Goal: Check status: Check status

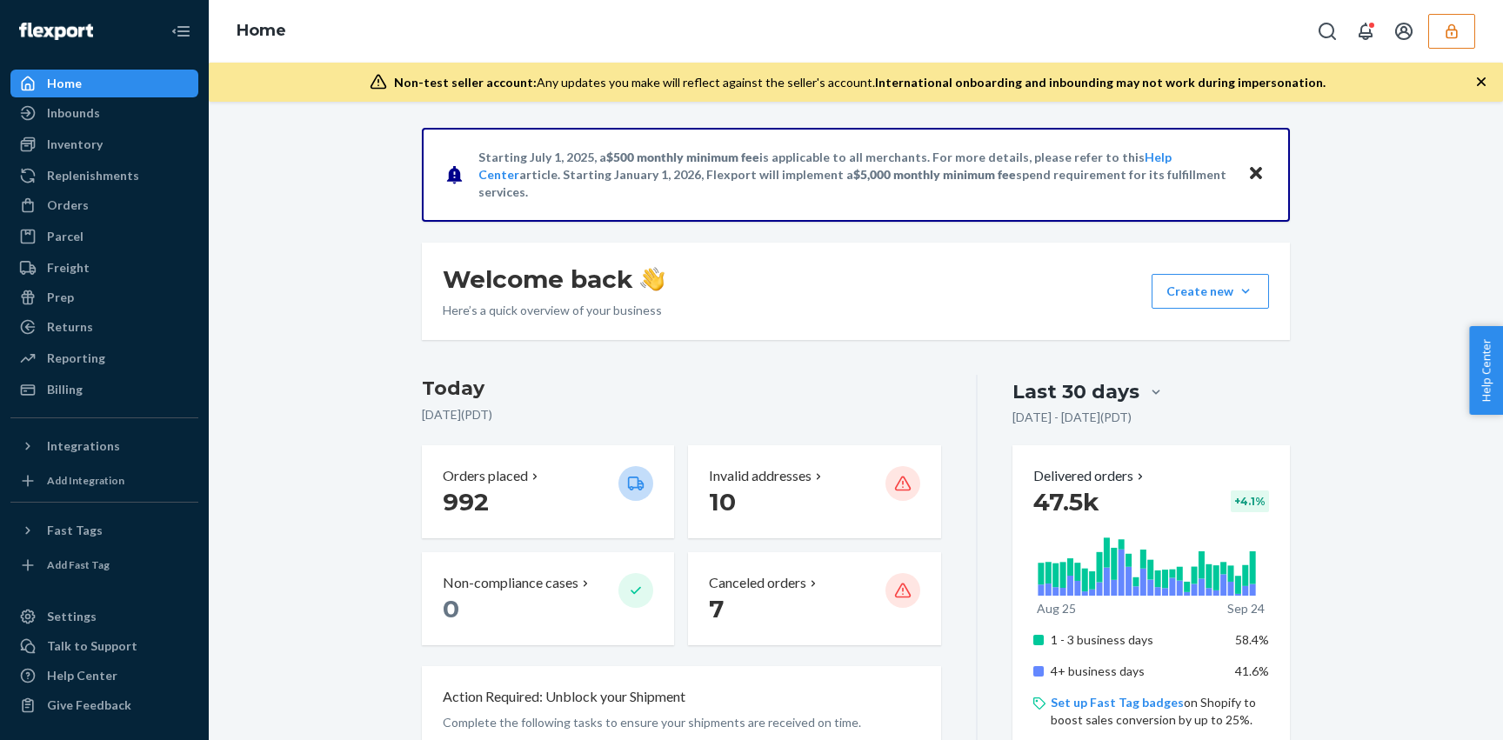
click at [1451, 38] on icon "button" at bounding box center [1451, 31] width 17 height 17
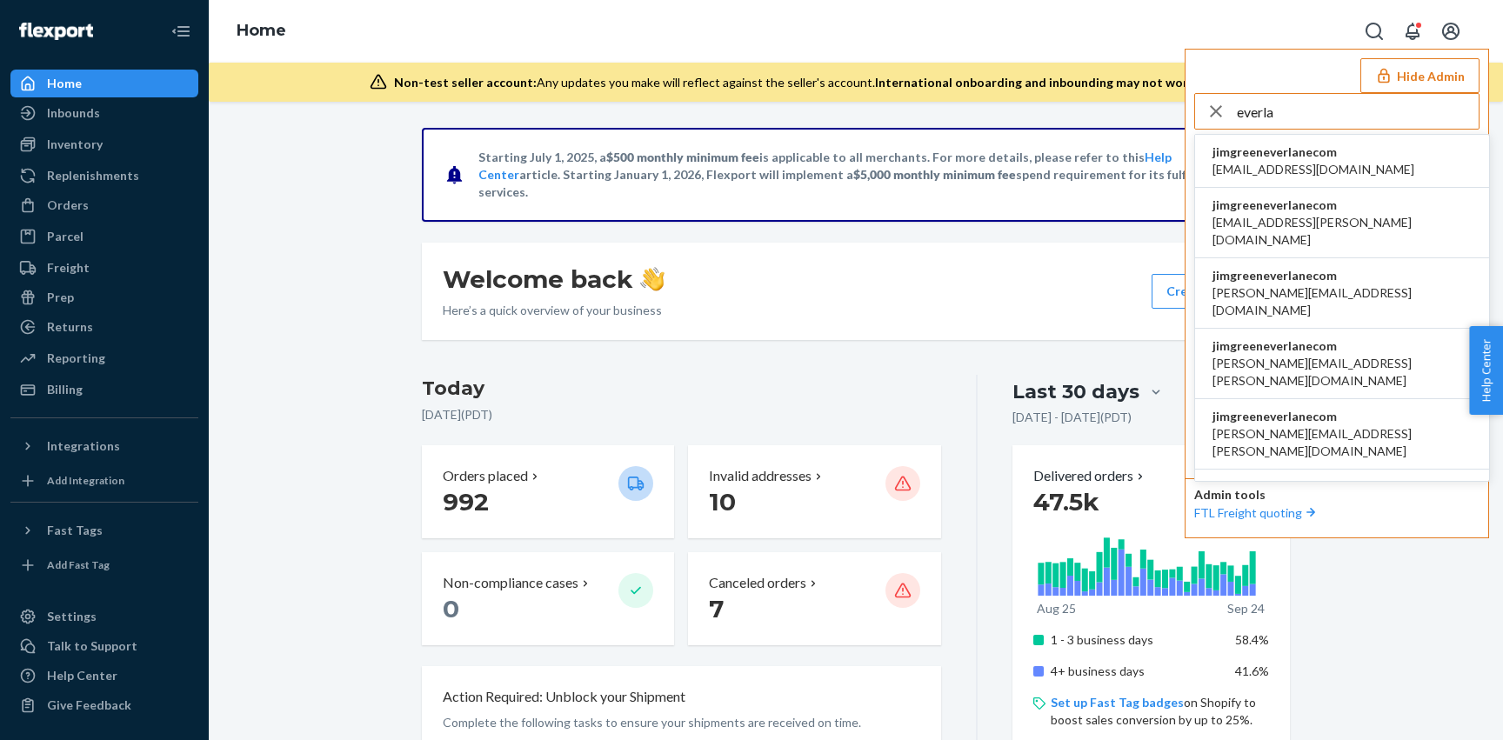
type input "everla"
click at [1270, 170] on span "accounting@everlane.com" at bounding box center [1313, 169] width 202 height 17
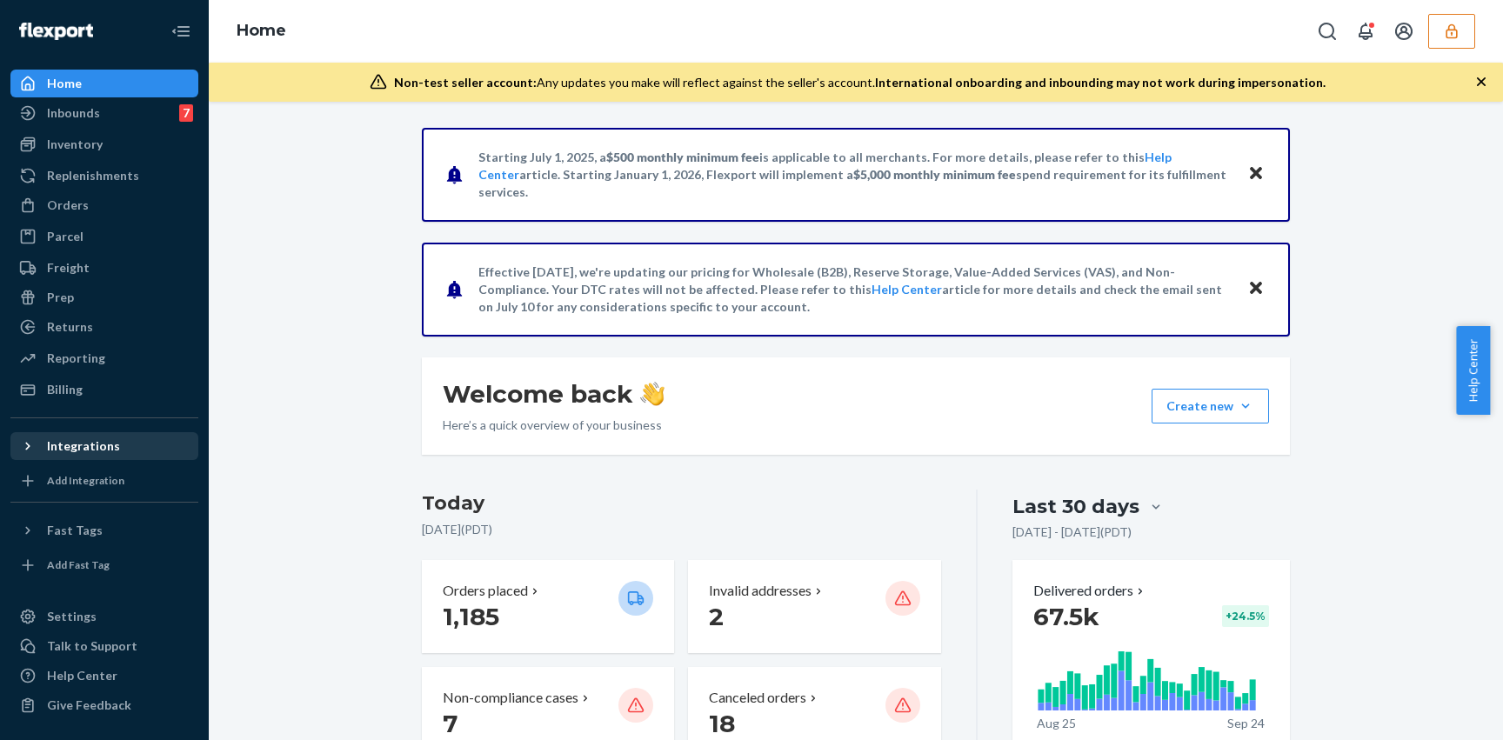
click at [24, 449] on icon at bounding box center [27, 445] width 17 height 17
click at [1451, 31] on icon "button" at bounding box center [1451, 31] width 17 height 17
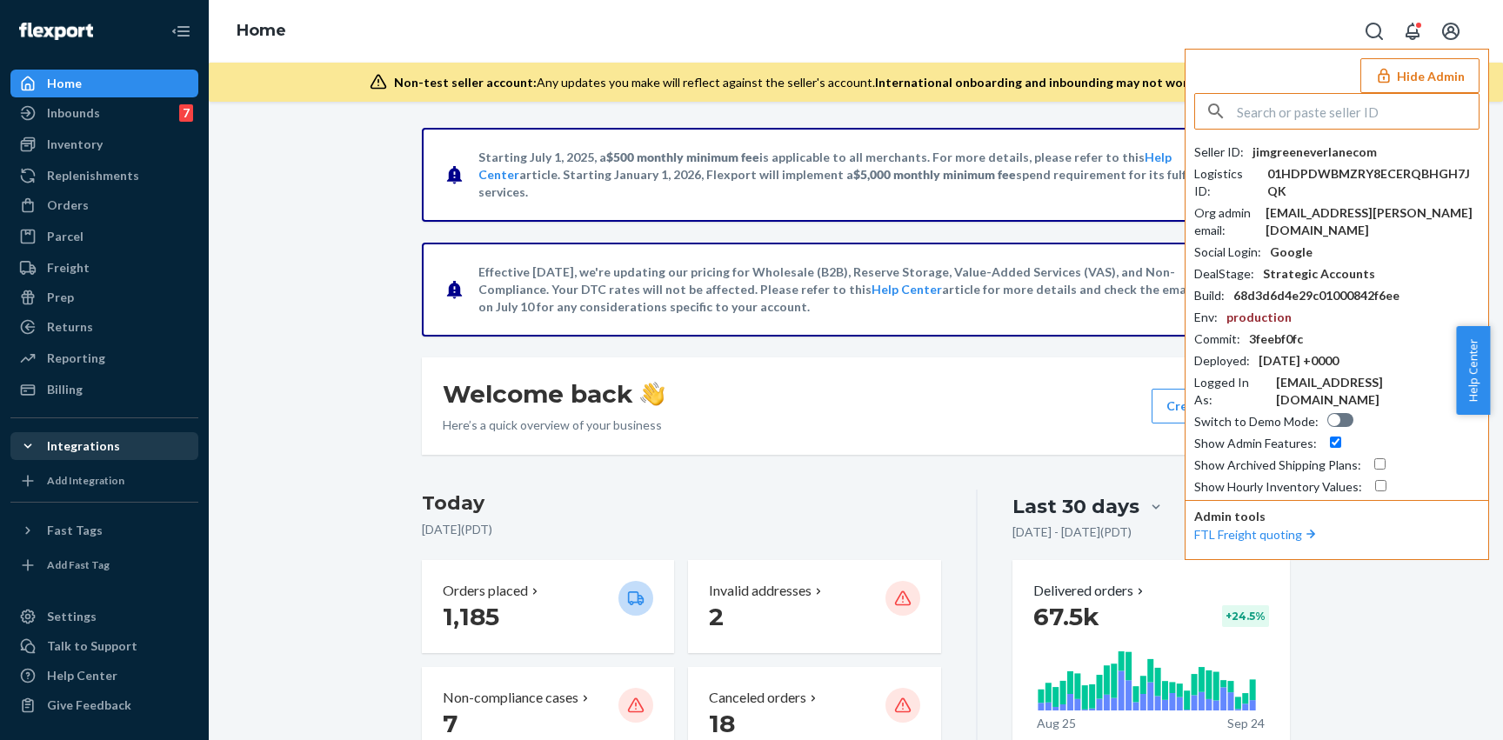
click at [26, 445] on icon at bounding box center [28, 446] width 8 height 4
click at [27, 450] on icon at bounding box center [27, 445] width 17 height 17
click at [68, 624] on div "Settings" at bounding box center [72, 616] width 50 height 17
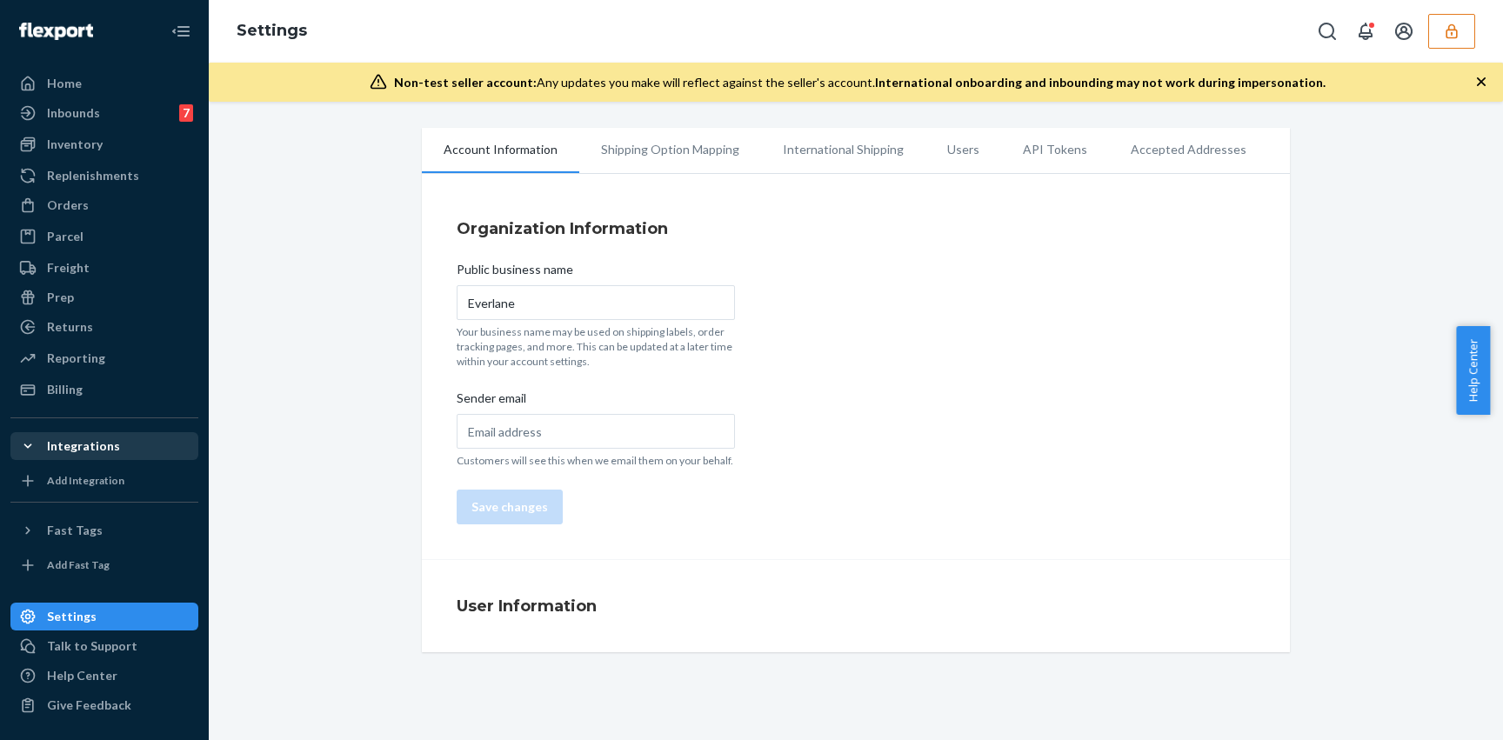
click at [836, 158] on li "International Shipping" at bounding box center [843, 149] width 164 height 43
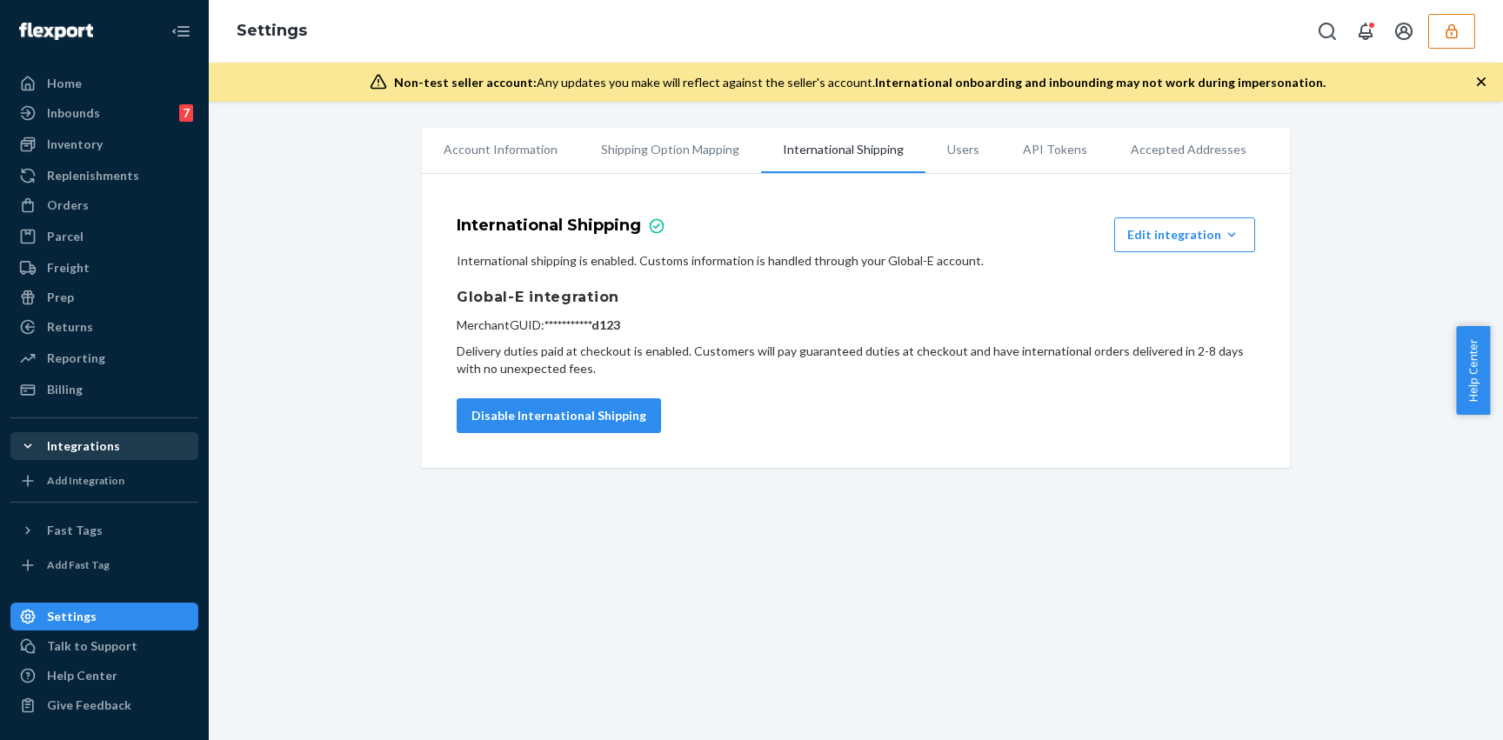
click at [688, 297] on h1 "Global-E integration" at bounding box center [856, 297] width 798 height 21
click at [685, 284] on div "**********" at bounding box center [856, 314] width 798 height 125
click at [759, 275] on div "**********" at bounding box center [856, 314] width 798 height 125
click at [97, 206] on div "Orders" at bounding box center [104, 205] width 184 height 24
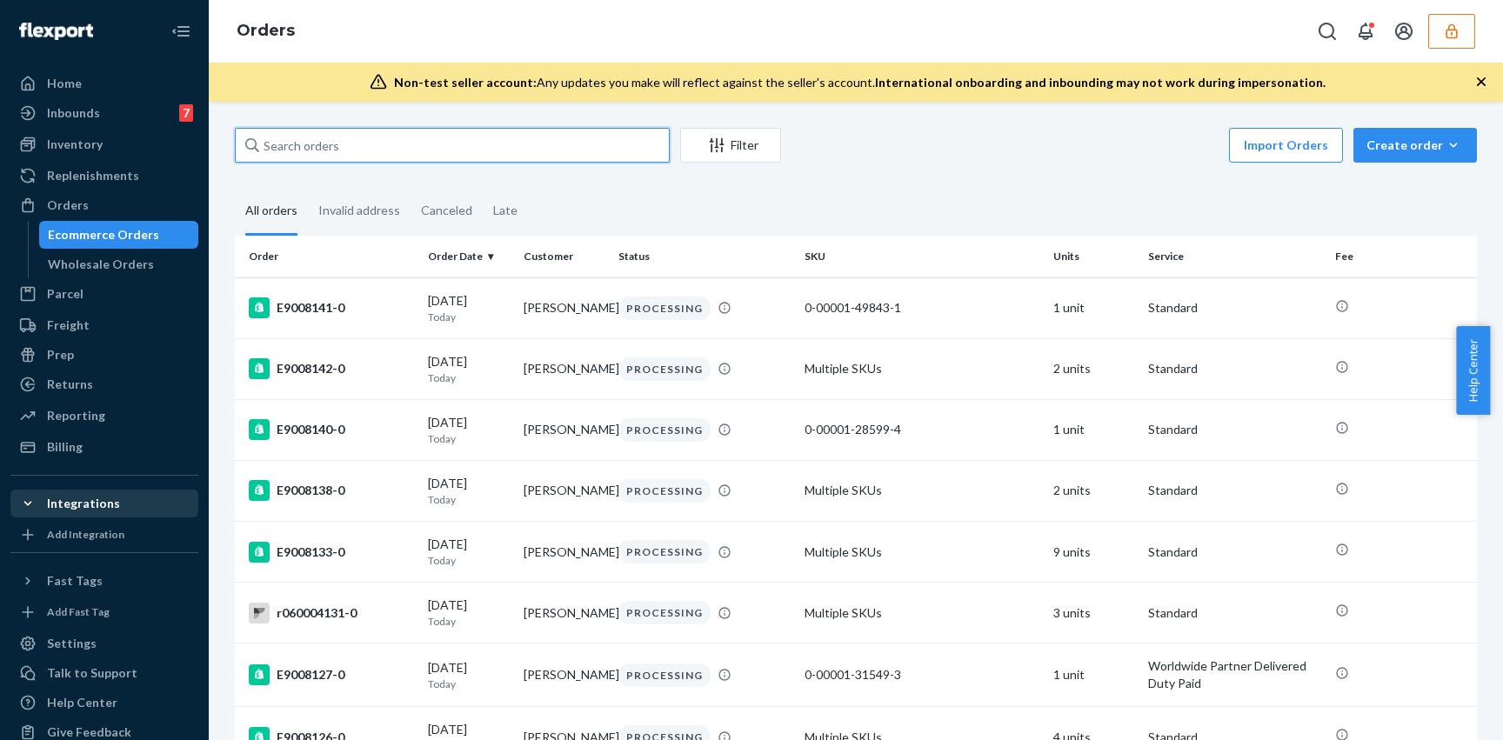
click at [355, 151] on input "text" at bounding box center [452, 145] width 435 height 35
paste input "E8485255-0"
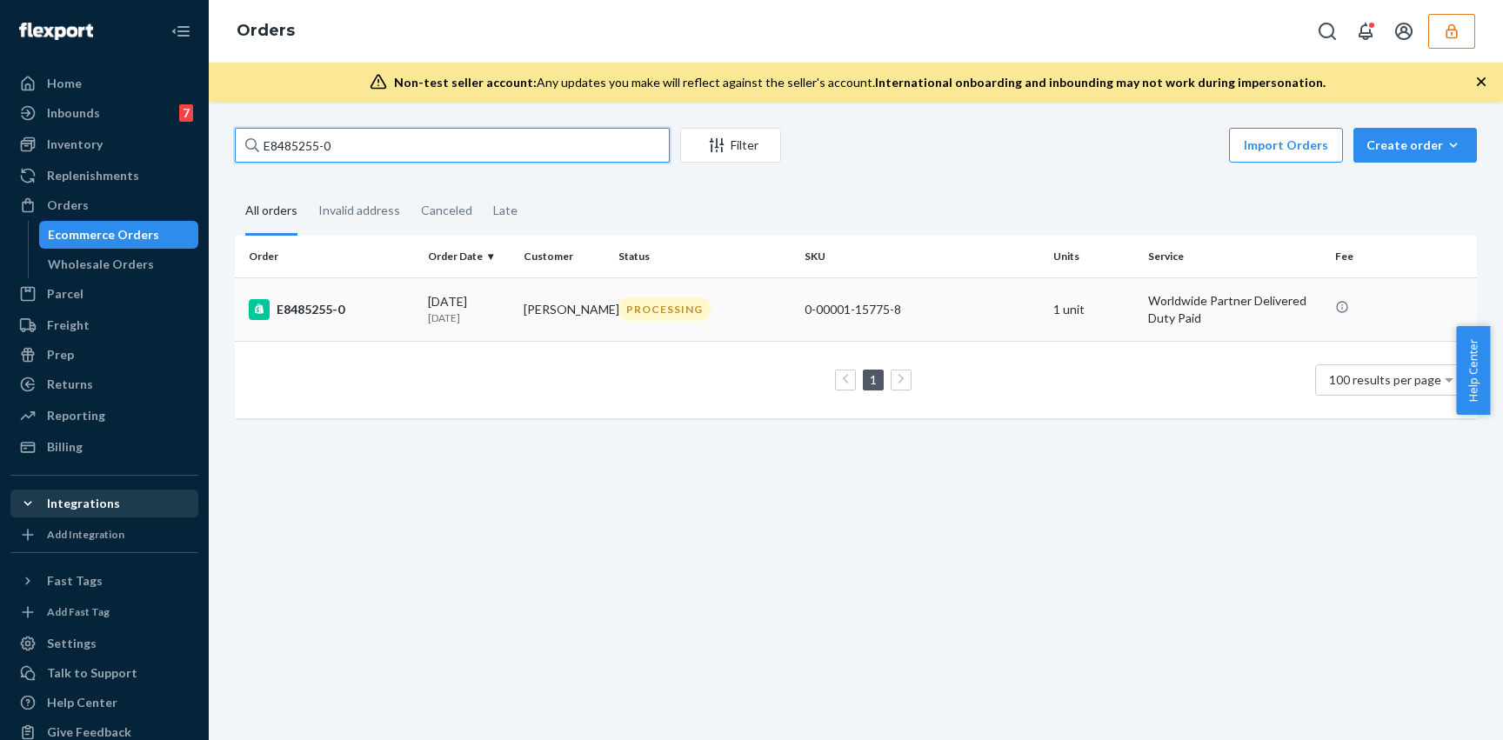
type input "E8485255-0"
click at [393, 301] on div "E8485255-0" at bounding box center [331, 309] width 165 height 21
click at [434, 152] on input "E8485255-0" at bounding box center [452, 145] width 435 height 35
paste input "2510553"
type input "E2510553-0"
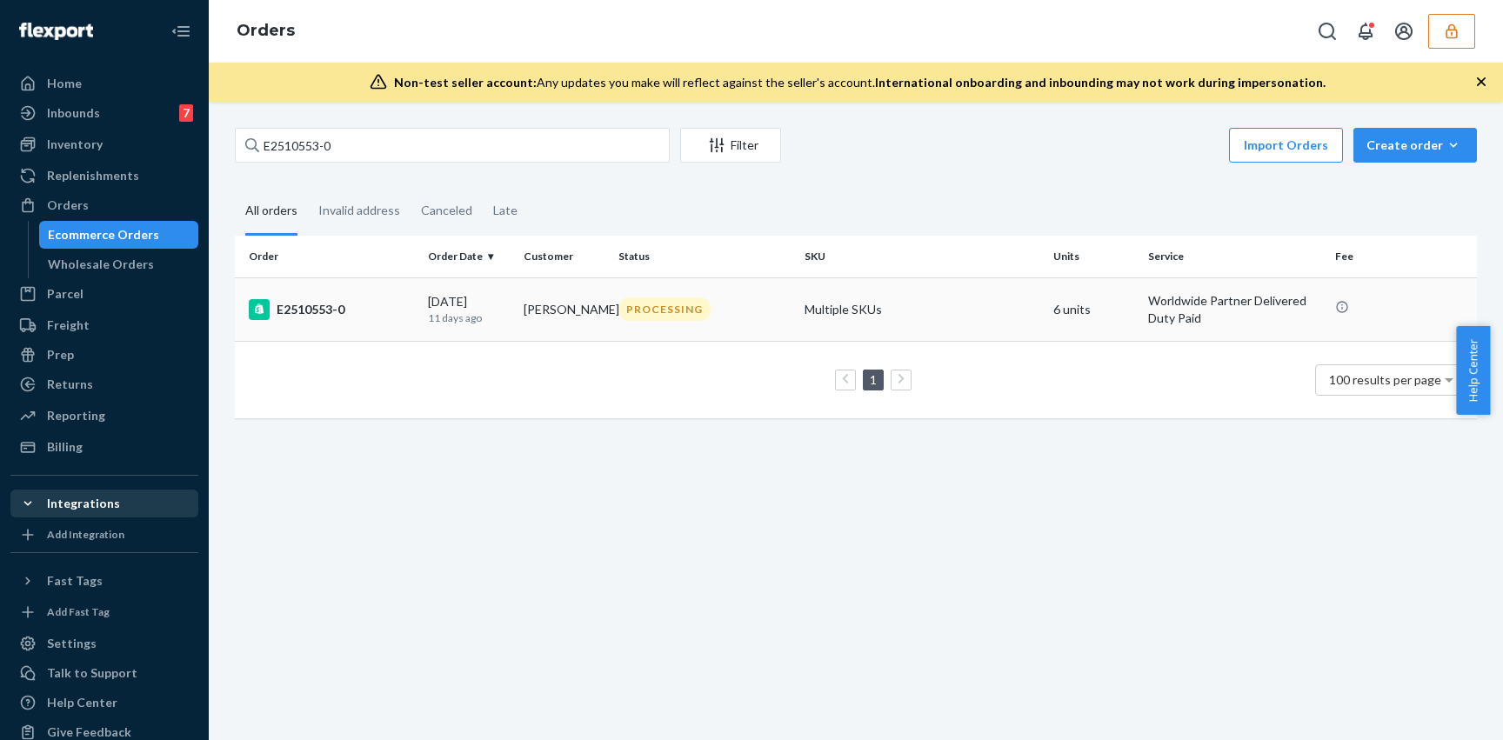
click at [486, 333] on td "09/13/2025 11 days ago" at bounding box center [468, 308] width 95 height 63
